Goal: Task Accomplishment & Management: Use online tool/utility

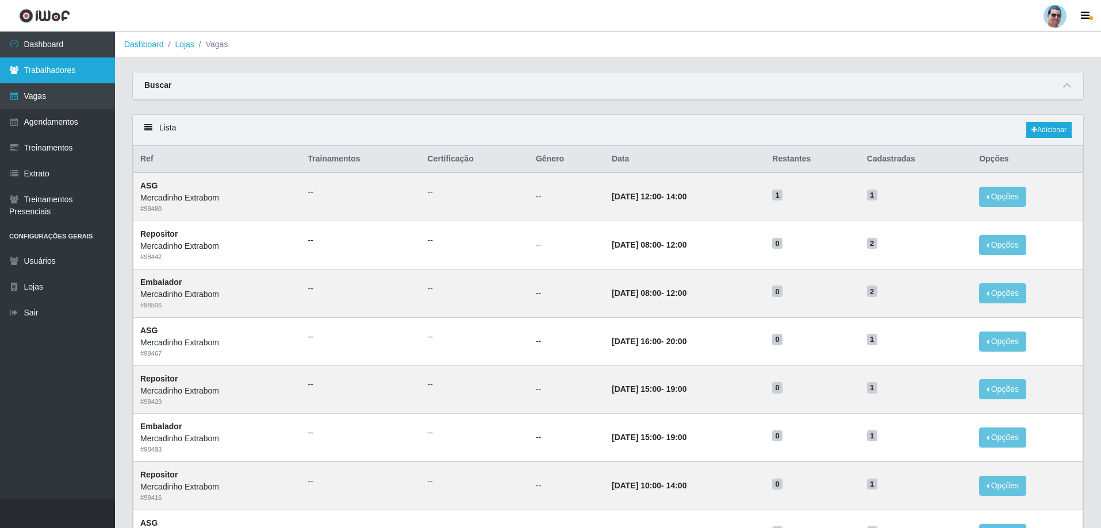
click at [38, 70] on link "Trabalhadores" at bounding box center [57, 70] width 115 height 26
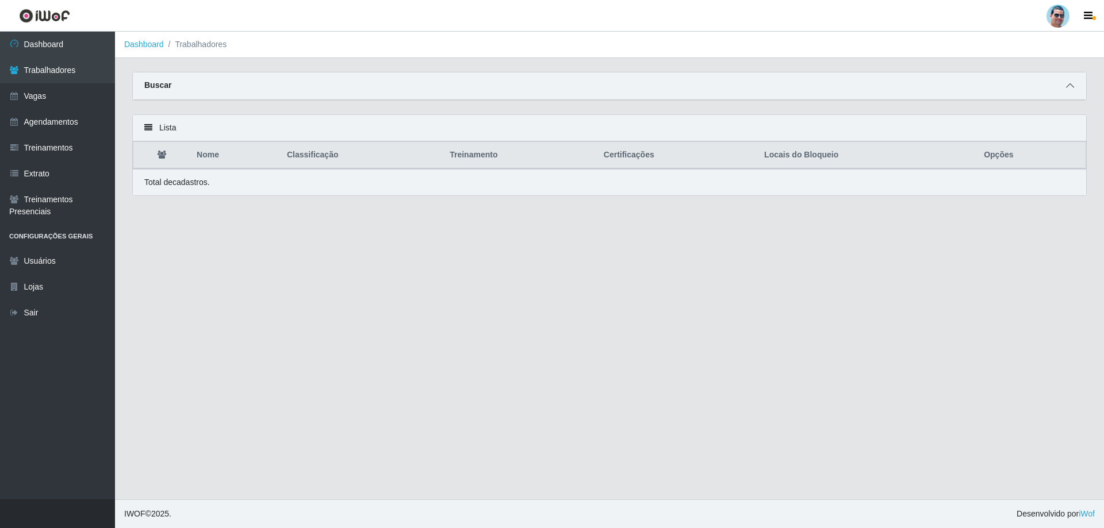
click at [1067, 85] on icon at bounding box center [1070, 86] width 8 height 8
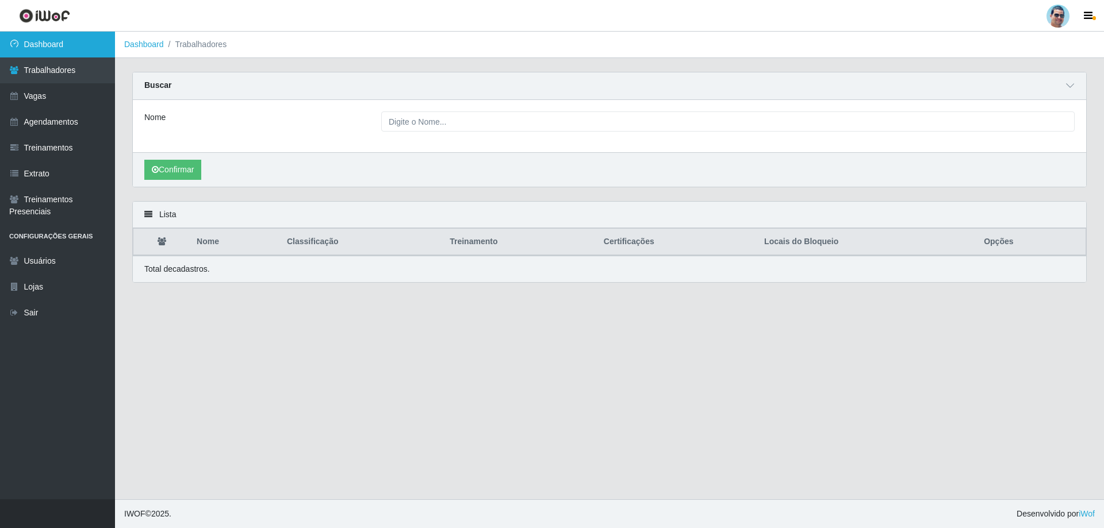
click at [30, 52] on link "Dashboard" at bounding box center [57, 45] width 115 height 26
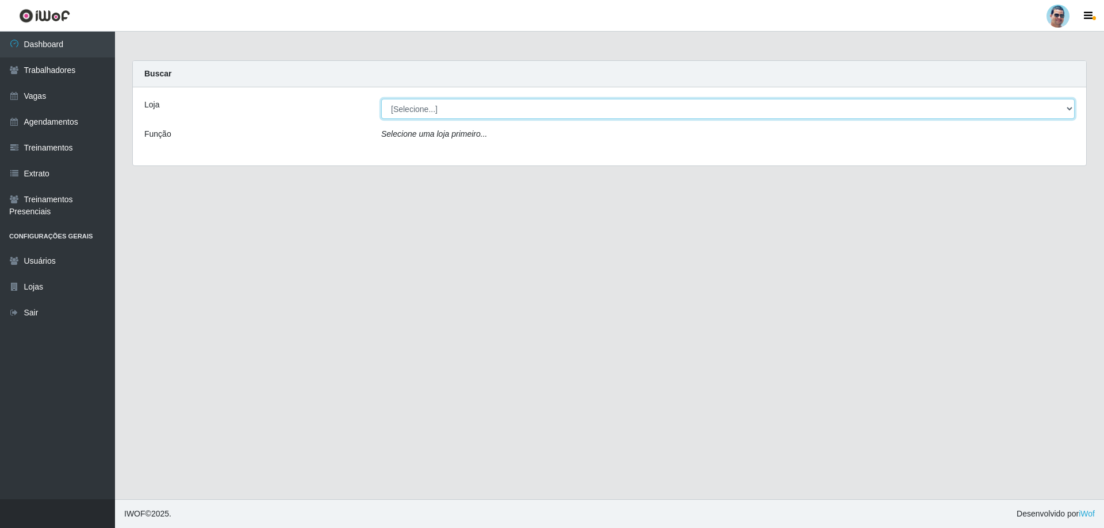
click at [541, 113] on select "[Selecione...] Mercadinho Extrabom" at bounding box center [727, 109] width 693 height 20
select select "175"
click at [381, 99] on select "[Selecione...] Mercadinho Extrabom" at bounding box center [727, 109] width 693 height 20
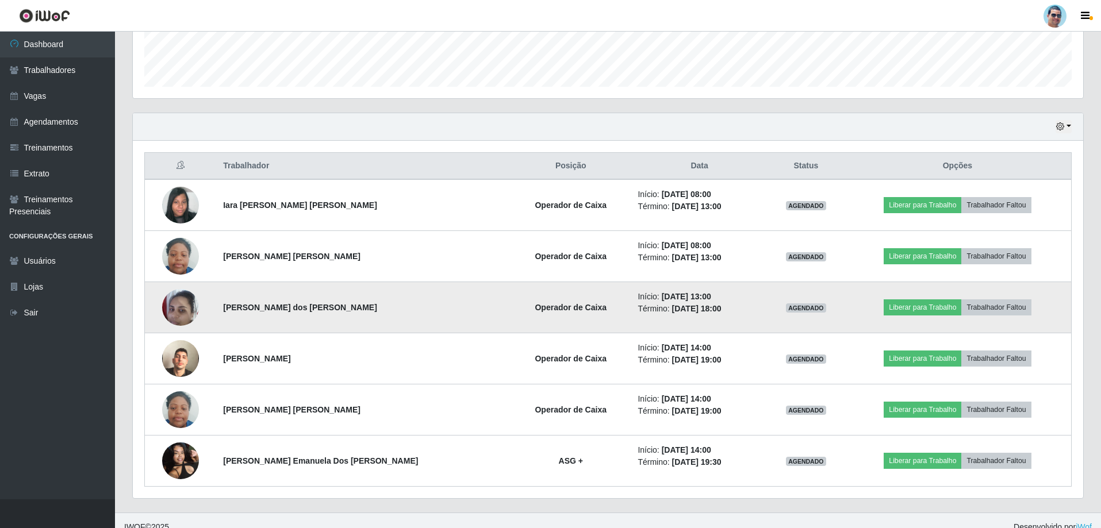
scroll to position [337, 0]
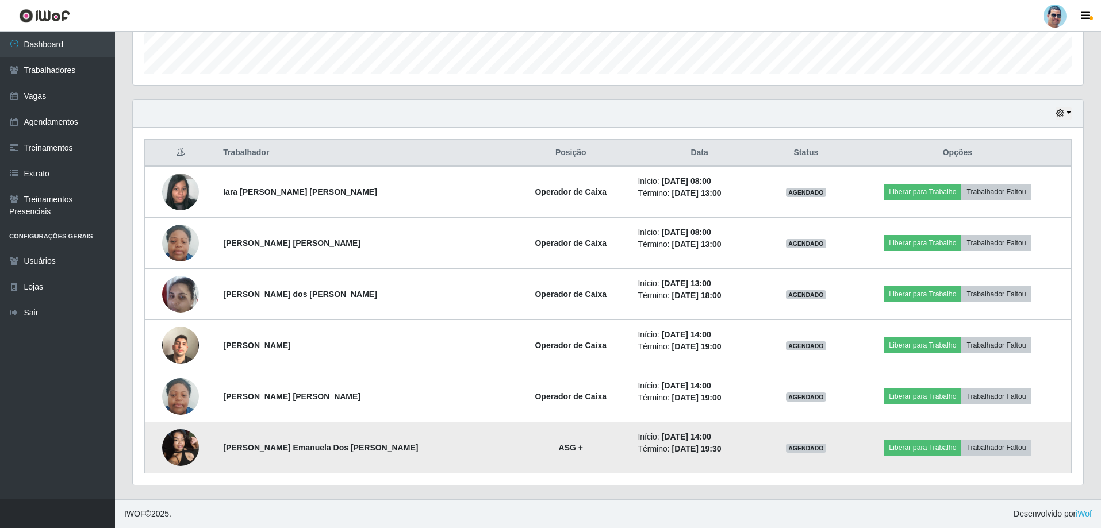
click at [186, 443] on img at bounding box center [180, 447] width 37 height 49
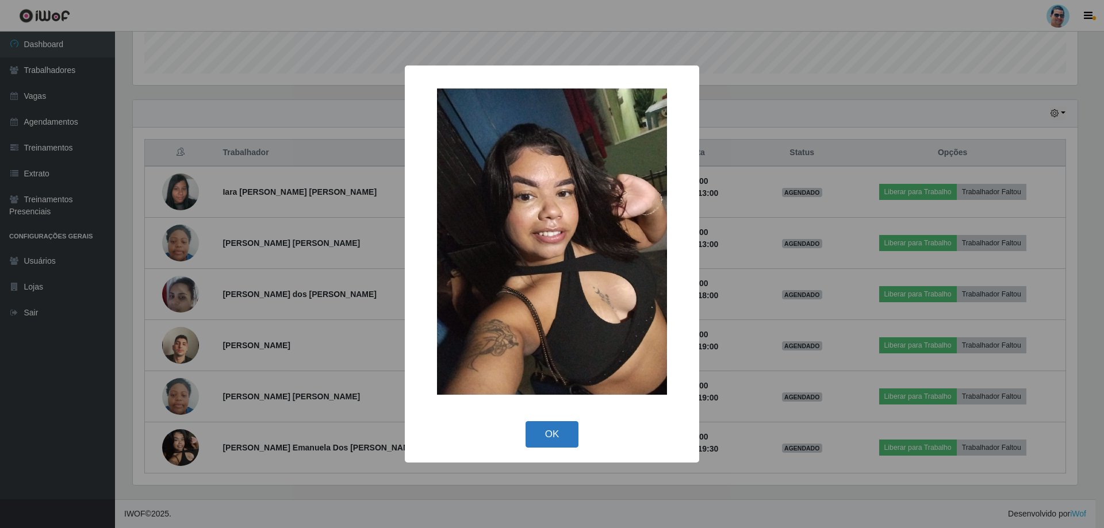
click at [546, 440] on button "OK" at bounding box center [551, 434] width 53 height 27
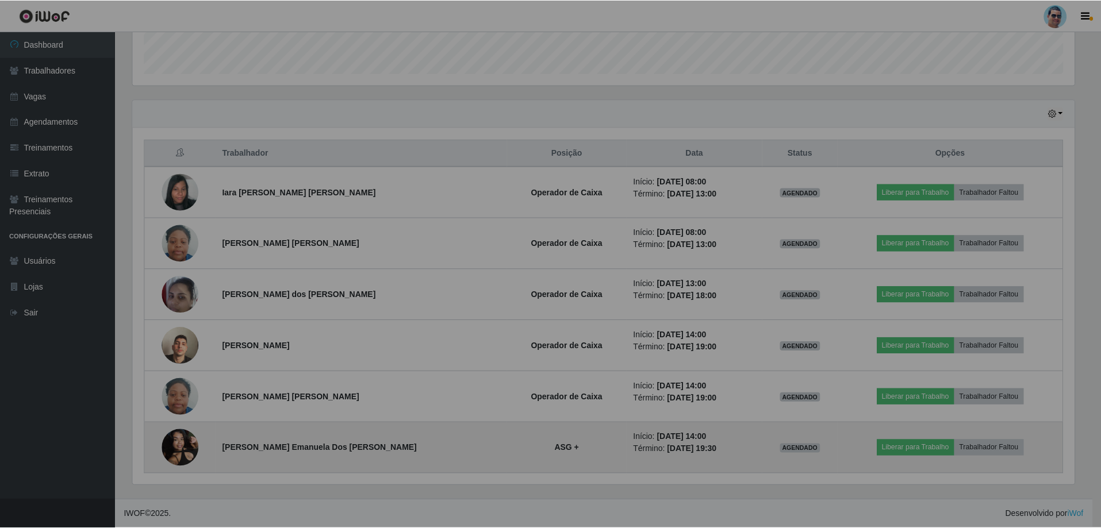
scroll to position [239, 950]
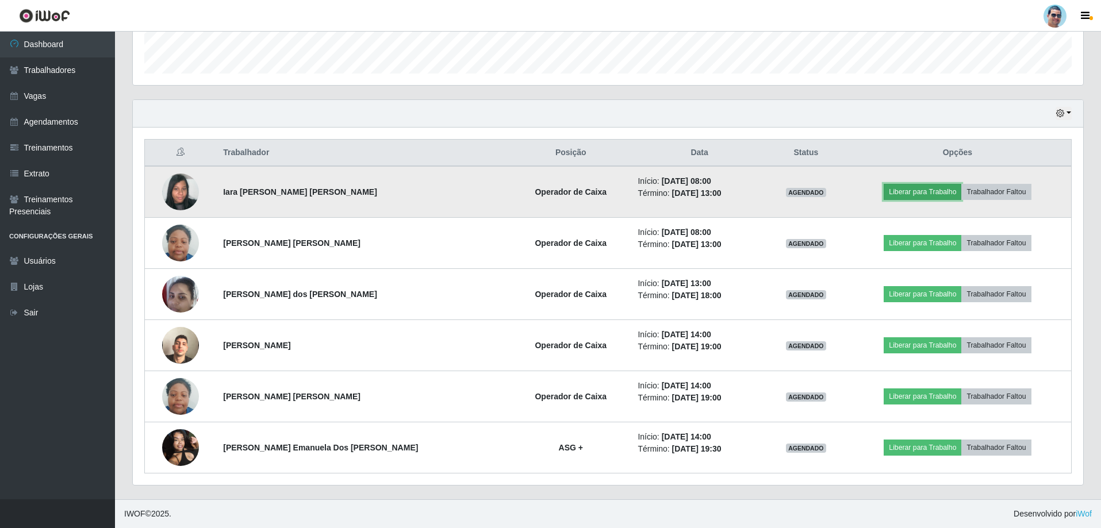
click at [886, 195] on button "Liberar para Trabalho" at bounding box center [923, 192] width 78 height 16
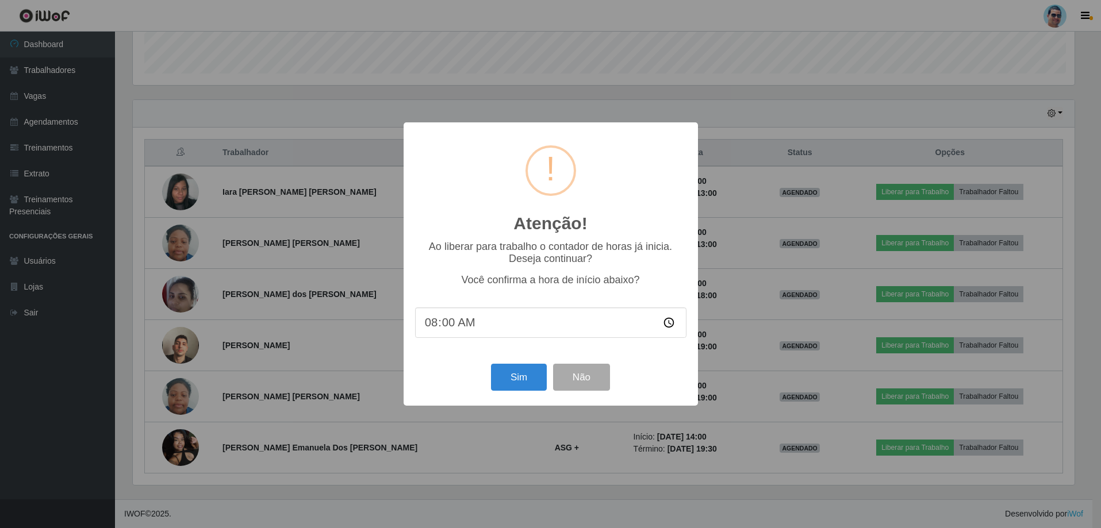
scroll to position [239, 945]
click at [519, 366] on div "Sim Não" at bounding box center [551, 377] width 271 height 33
click at [516, 369] on button "Sim" at bounding box center [520, 377] width 56 height 27
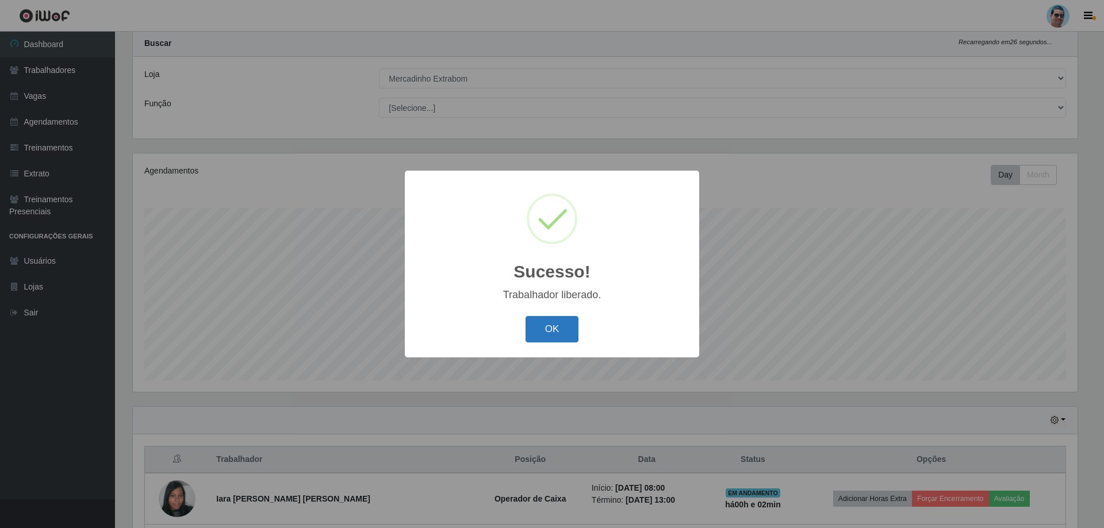
click at [557, 320] on button "OK" at bounding box center [551, 329] width 53 height 27
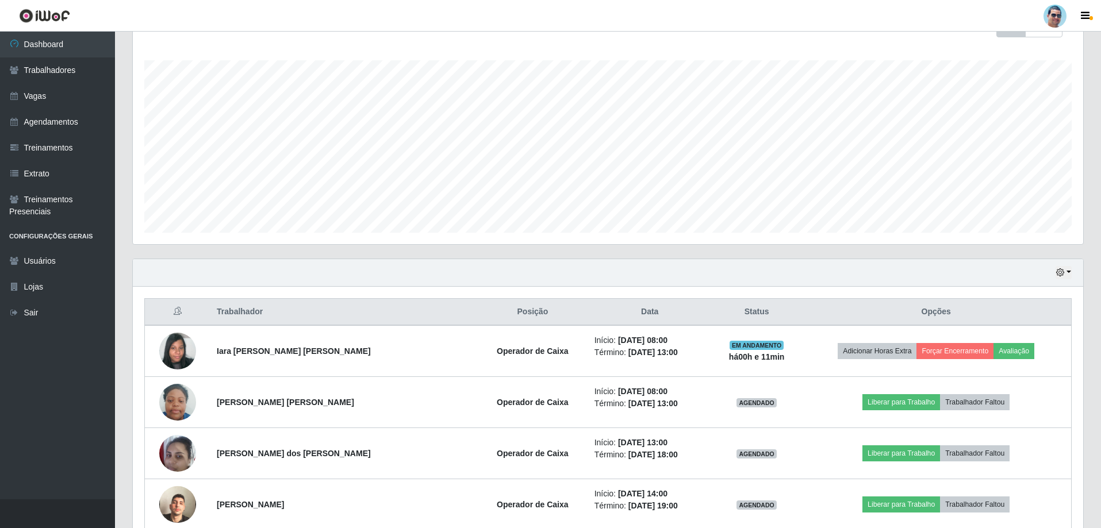
scroll to position [179, 0]
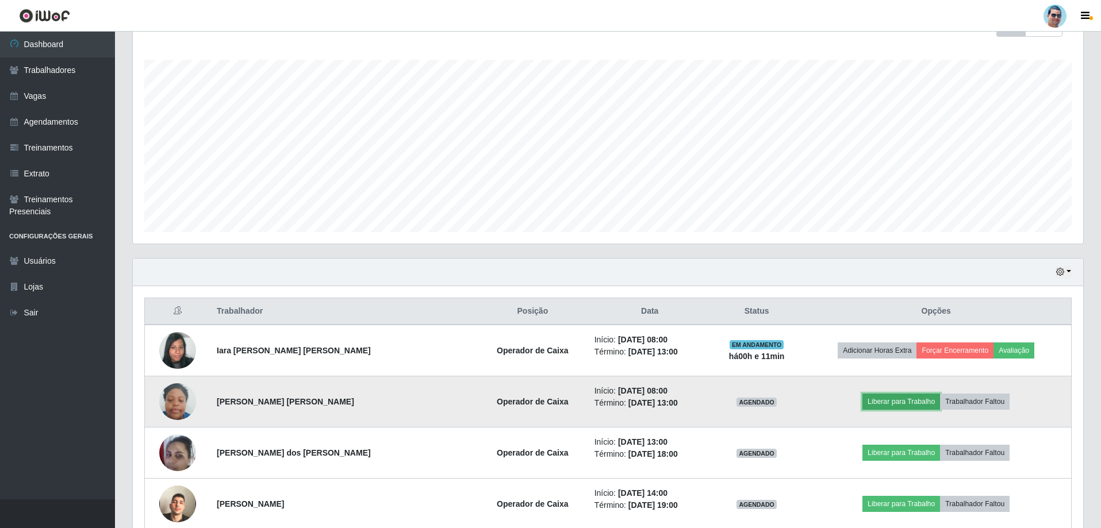
click at [862, 401] on button "Liberar para Trabalho" at bounding box center [901, 402] width 78 height 16
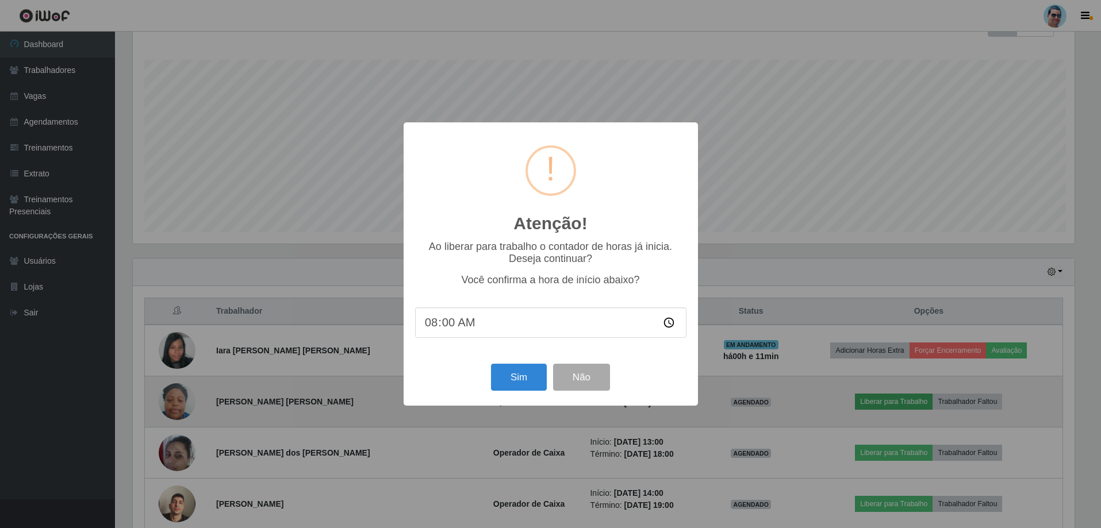
scroll to position [239, 945]
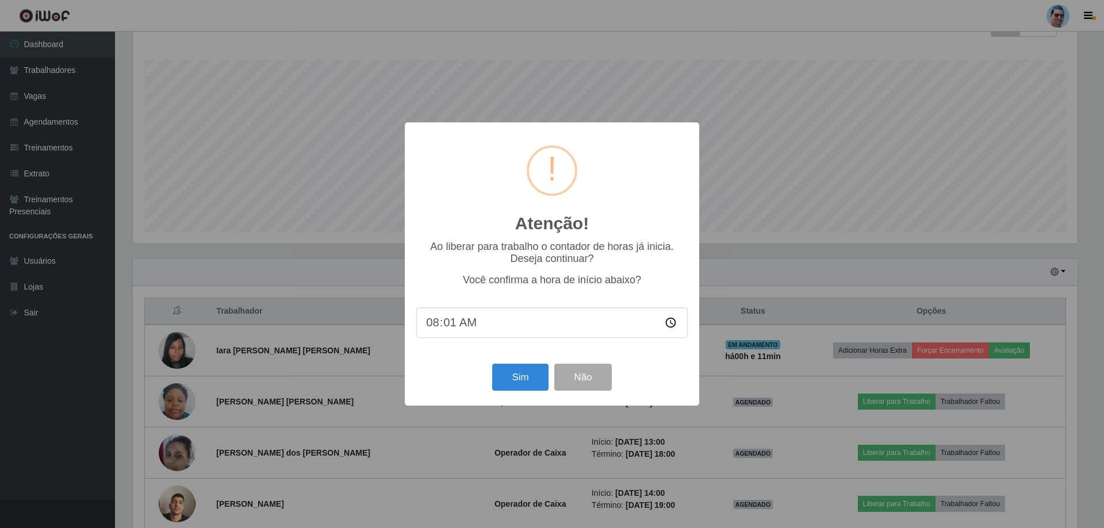
type input "08:10"
click at [524, 387] on button "Sim" at bounding box center [520, 377] width 56 height 27
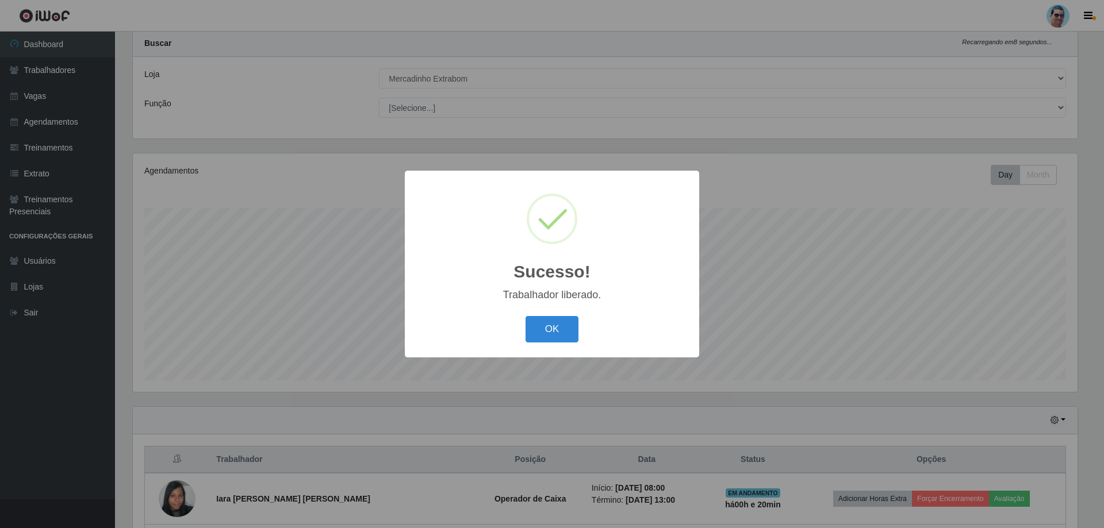
click at [525, 316] on button "OK" at bounding box center [551, 329] width 53 height 27
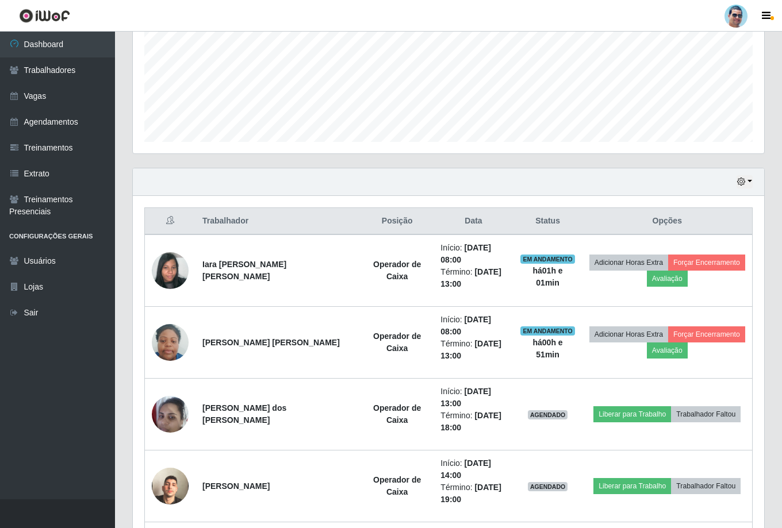
scroll to position [574627, 574234]
